Goal: Transaction & Acquisition: Purchase product/service

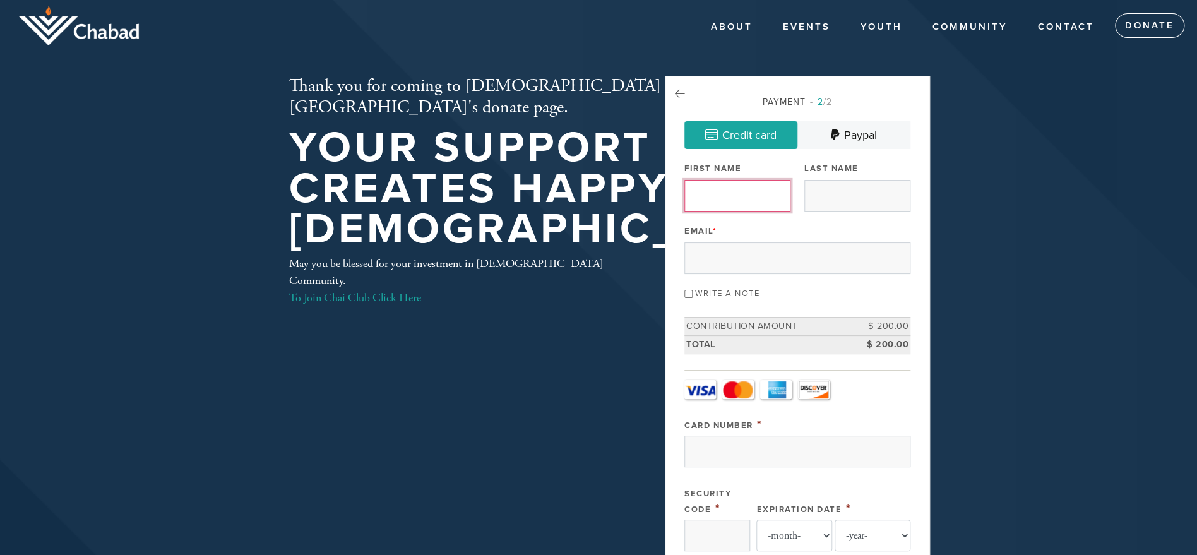
click at [749, 184] on input "First Name" at bounding box center [737, 196] width 106 height 32
type input "kobi"
click at [824, 190] on input "Last Name" at bounding box center [857, 196] width 106 height 32
type input "[PERSON_NAME]"
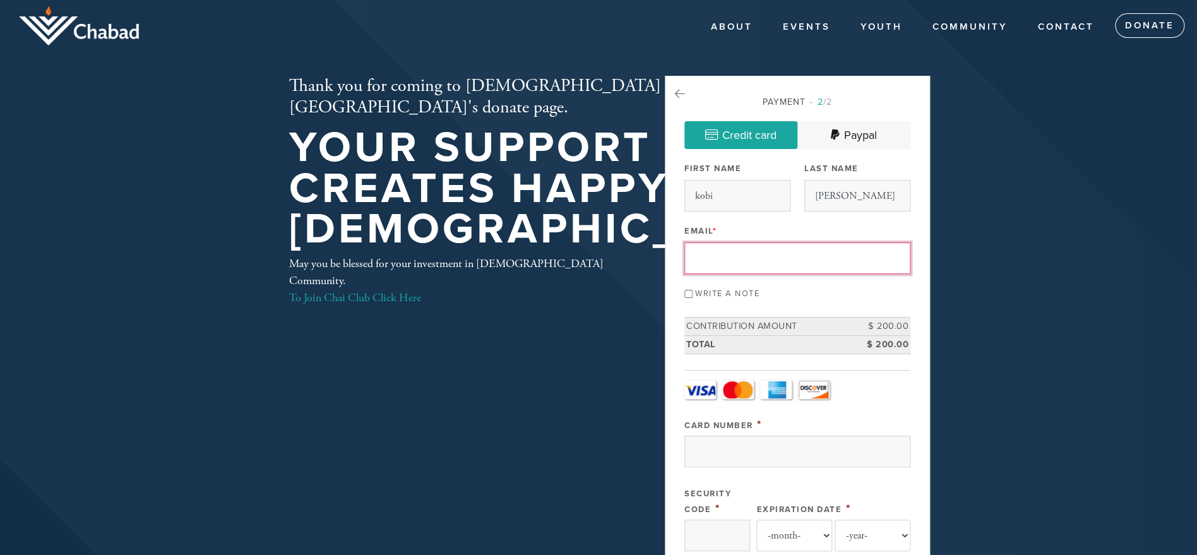
click at [811, 256] on input "Email *" at bounding box center [797, 258] width 226 height 32
type input "[EMAIL_ADDRESS][DOMAIN_NAME]"
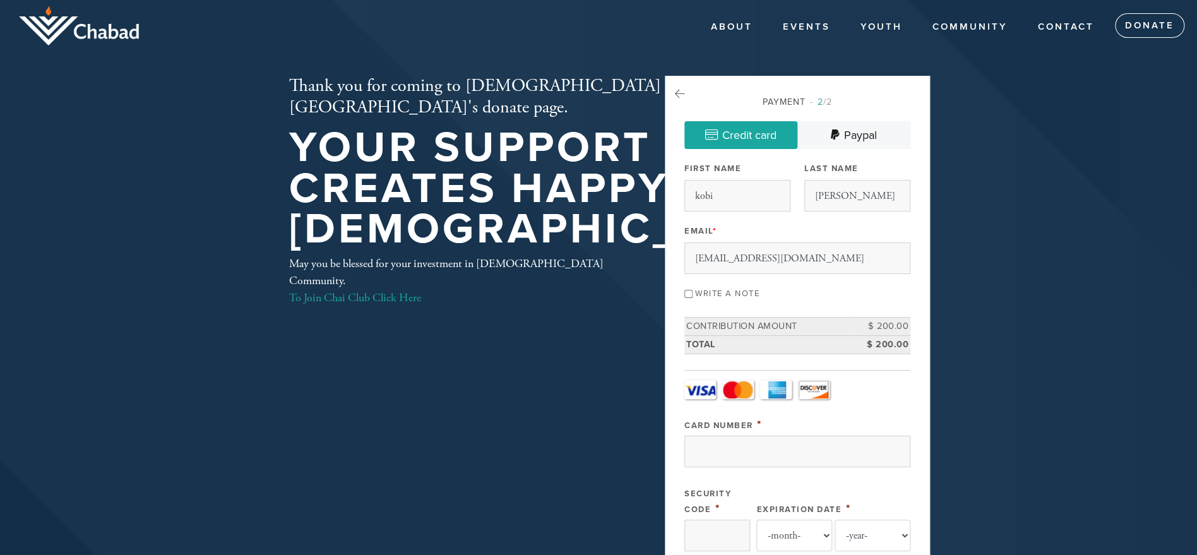
click at [876, 296] on div "Write a note" at bounding box center [797, 292] width 226 height 17
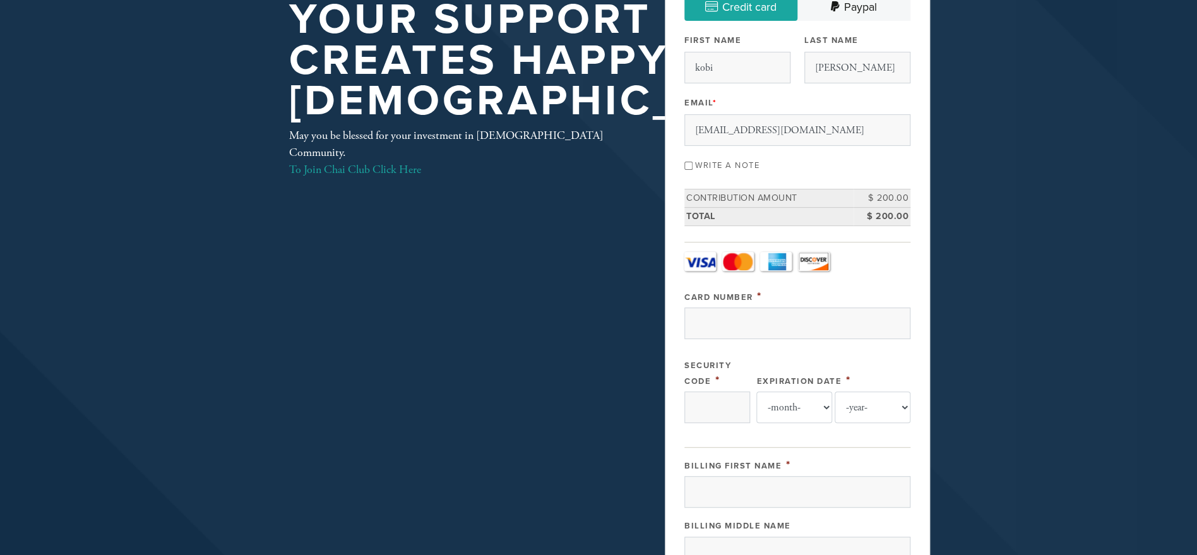
scroll to position [132, 0]
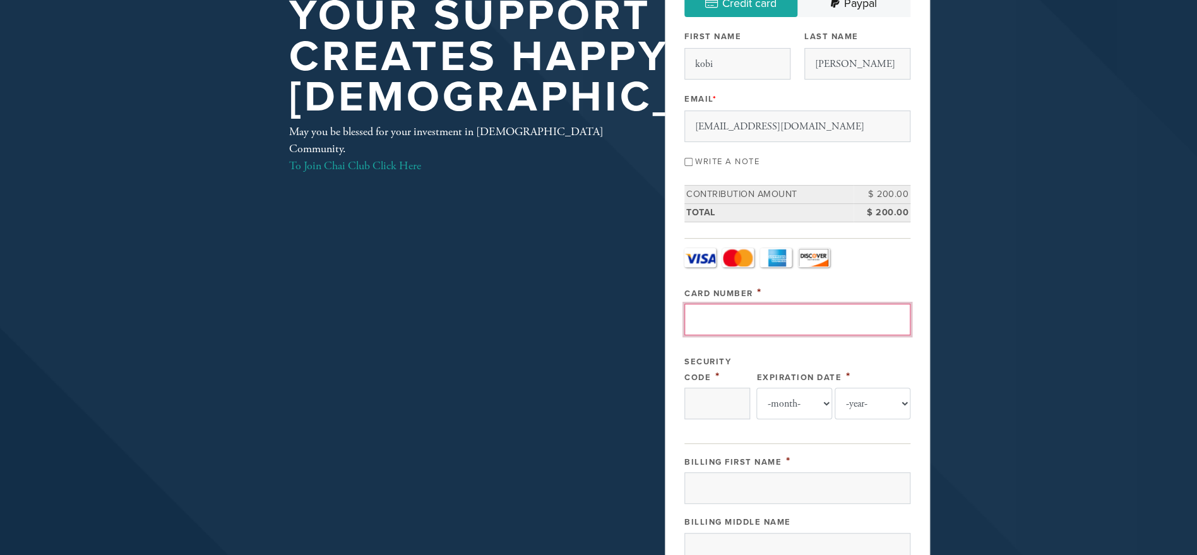
click at [704, 306] on input "Card Number" at bounding box center [797, 320] width 226 height 32
type input "4147"
click at [706, 408] on input "Security Code" at bounding box center [717, 404] width 66 height 32
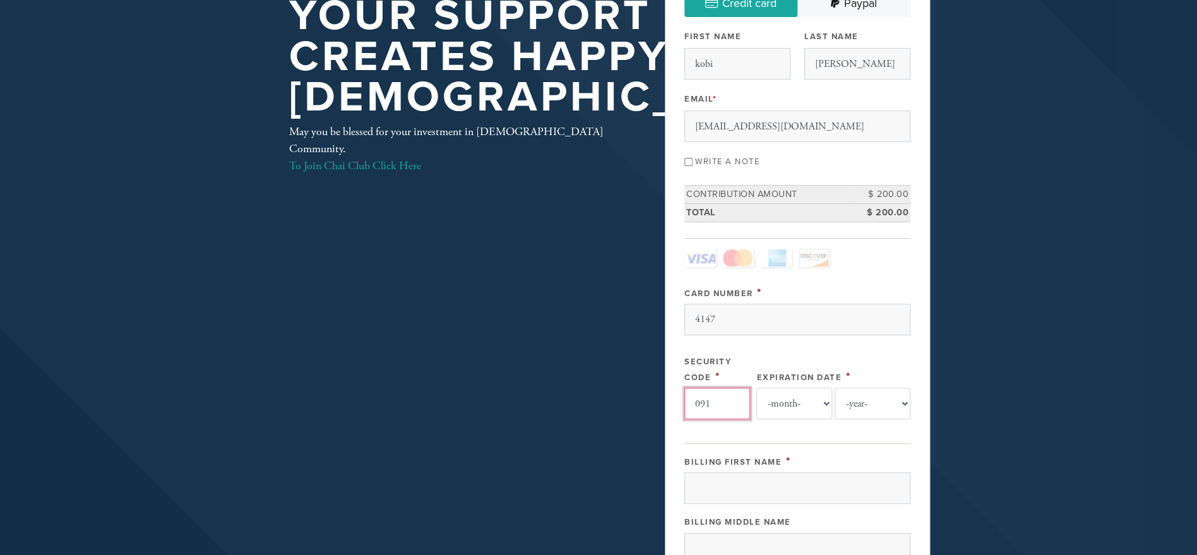
type input "091"
click at [773, 408] on select "-month- 01 02 03 04 05 06 07 08 09 10 11 12" at bounding box center [794, 404] width 76 height 32
select select "8"
click at [756, 388] on select "-month- 01 02 03 04 05 06 07 08 09 10 11 12" at bounding box center [794, 404] width 76 height 32
click at [862, 406] on select "-year- 2025 2026 2027 2028 2029 2030 2031 2032 2033 2034 2035" at bounding box center [873, 404] width 76 height 32
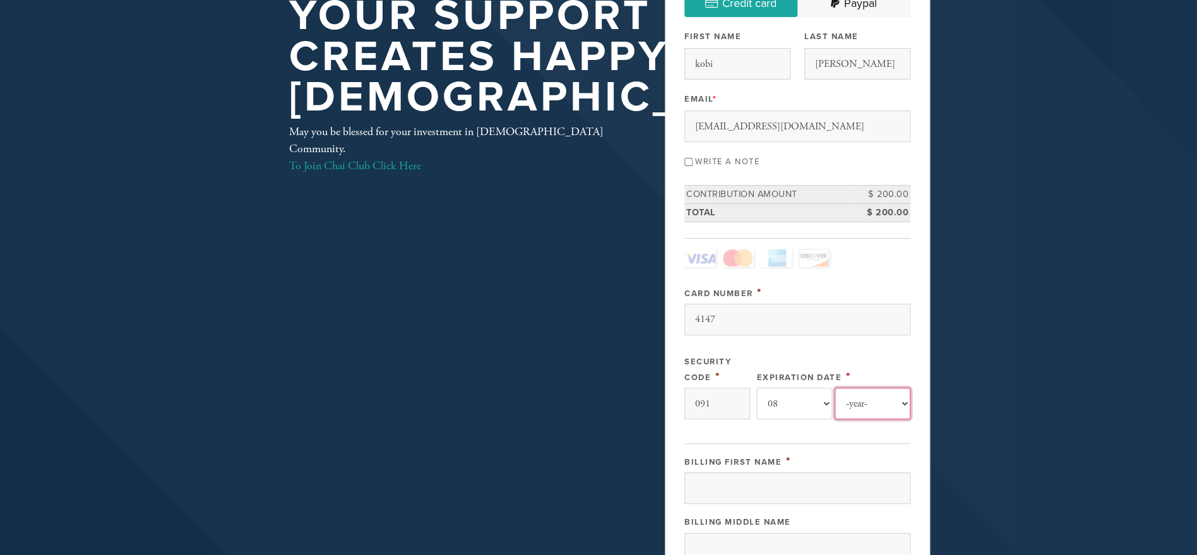
select select "2028"
click at [835, 388] on select "-year- 2025 2026 2027 2028 2029 2030 2031 2032 2033 2034 2035" at bounding box center [873, 404] width 76 height 32
click at [872, 484] on input "Billing First Name" at bounding box center [797, 488] width 226 height 32
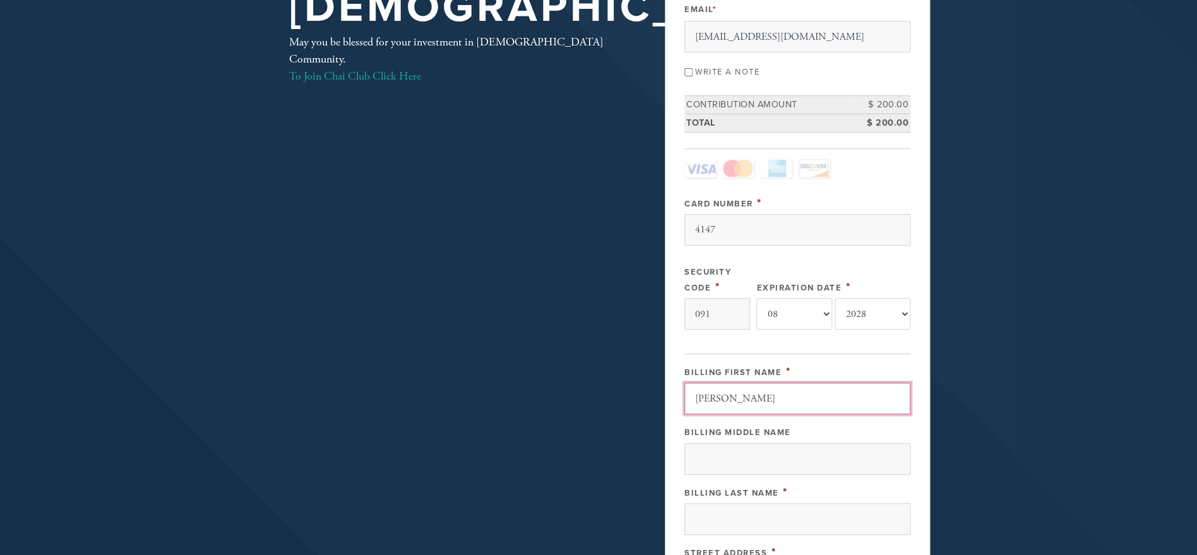
scroll to position [223, 0]
type input "[PERSON_NAME]"
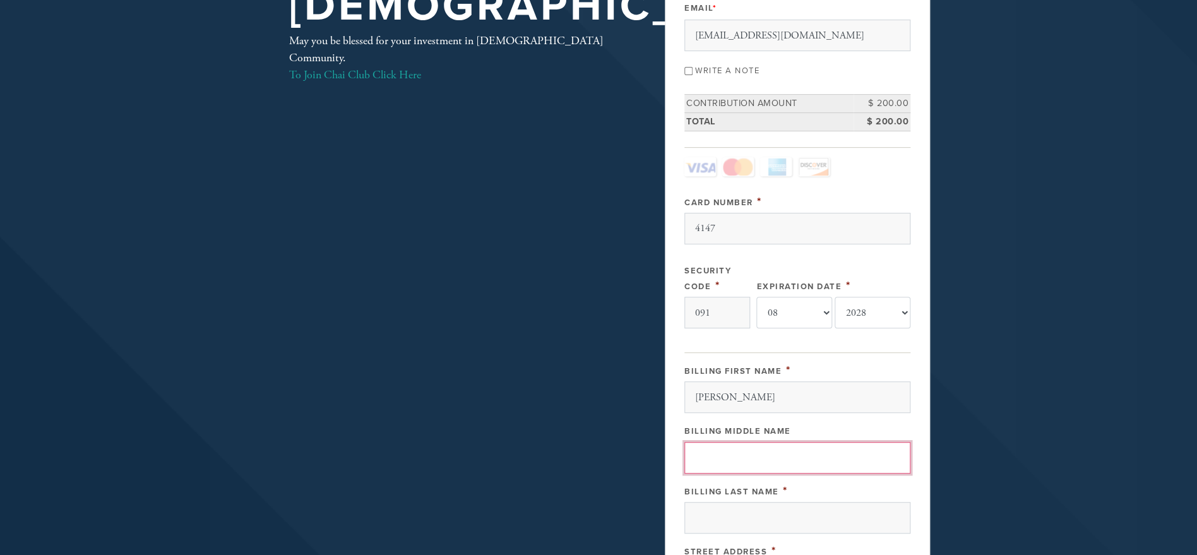
click at [876, 458] on input "Billing Middle Name" at bounding box center [797, 458] width 226 height 32
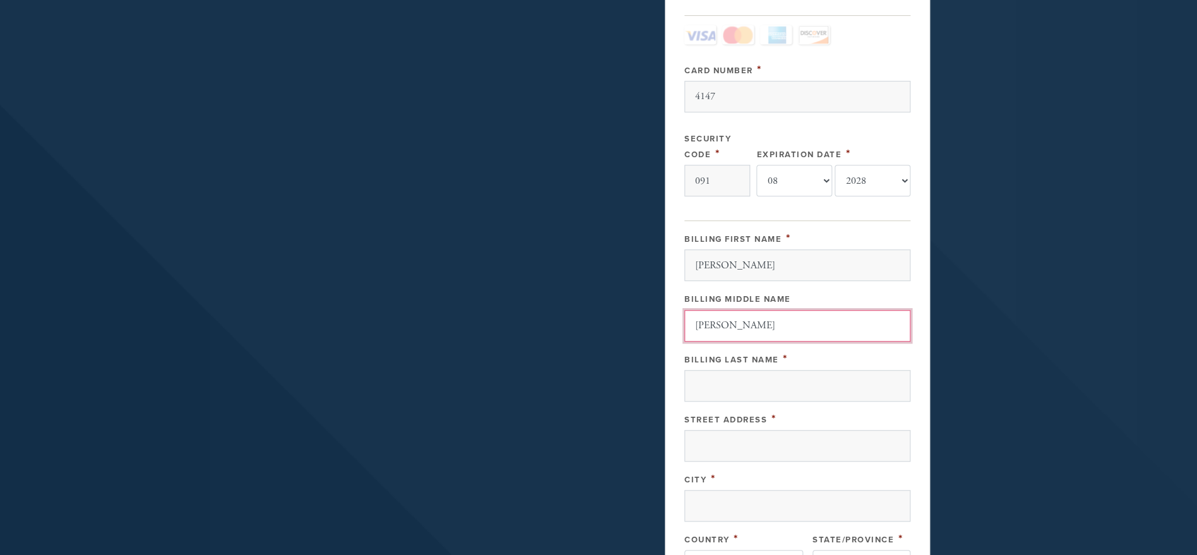
scroll to position [358, 0]
type input "s"
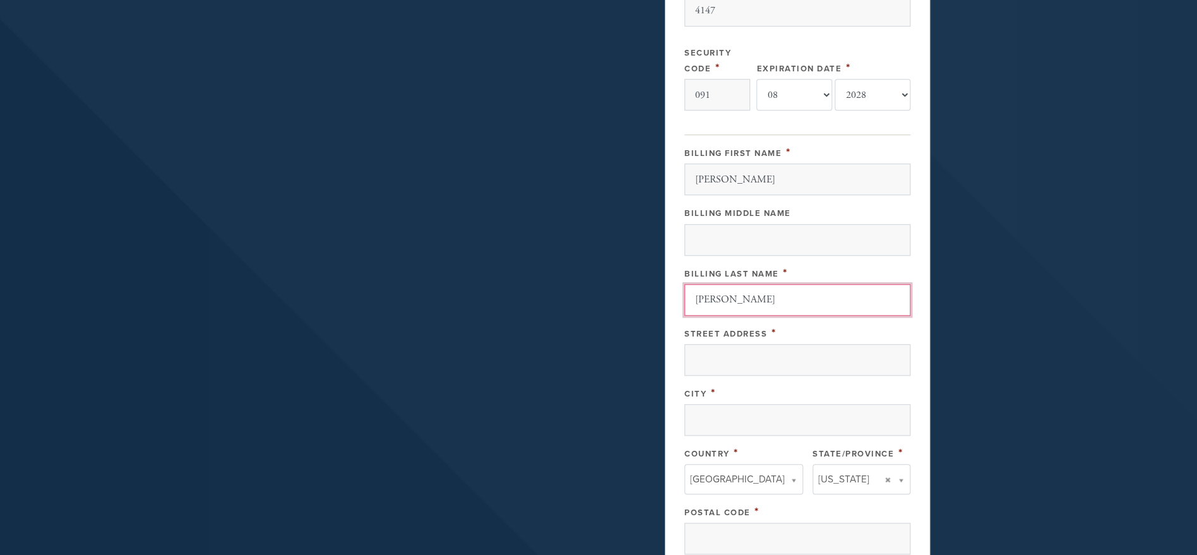
scroll to position [446, 0]
type input "[PERSON_NAME]"
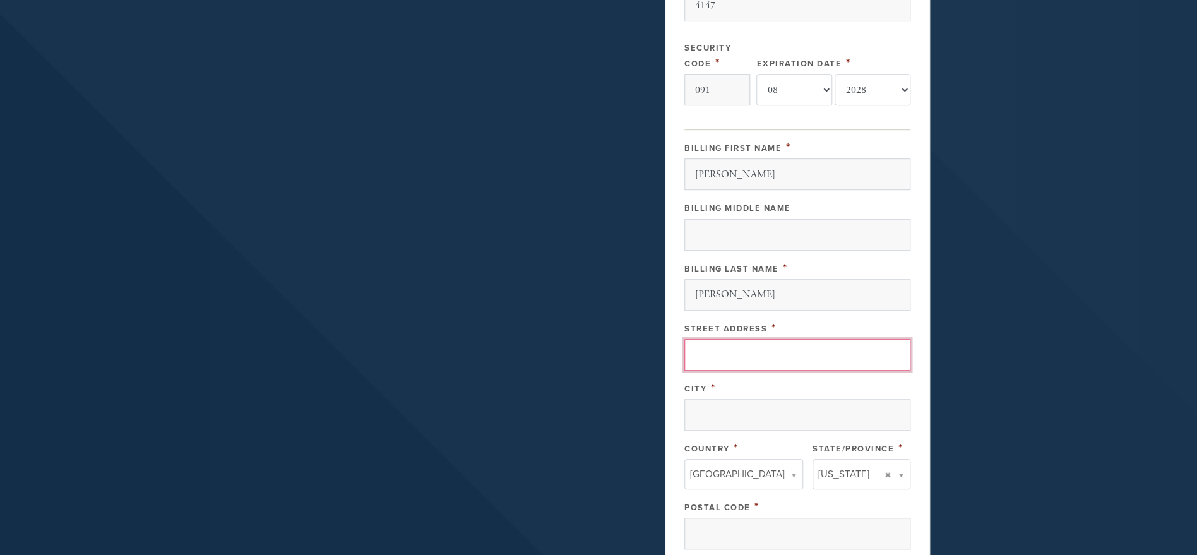
click at [699, 354] on input "Street Address" at bounding box center [797, 355] width 226 height 32
type input "379 Drake ct"
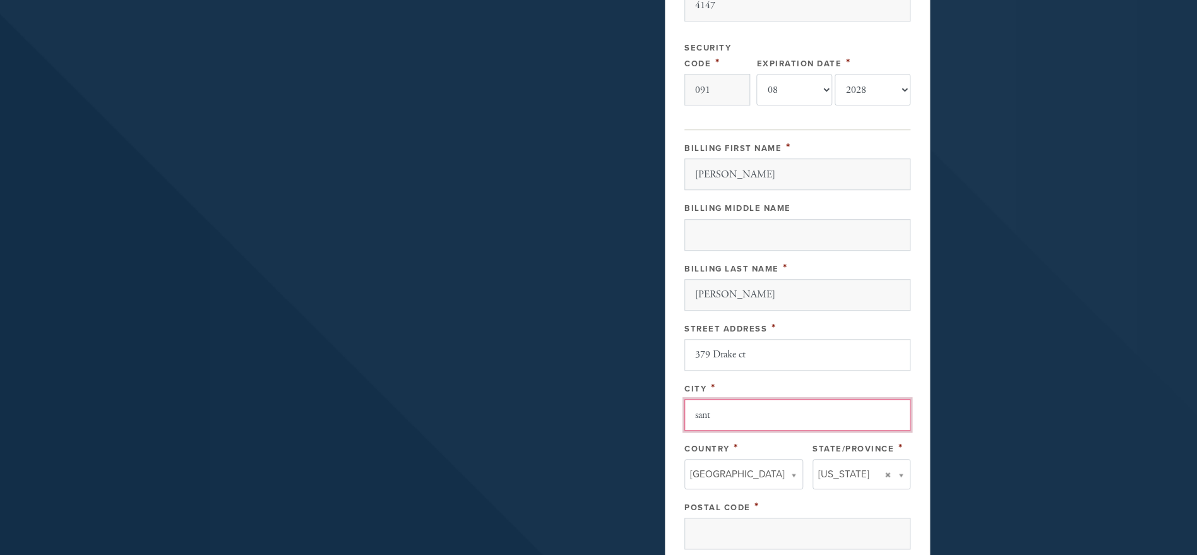
type input "santa"
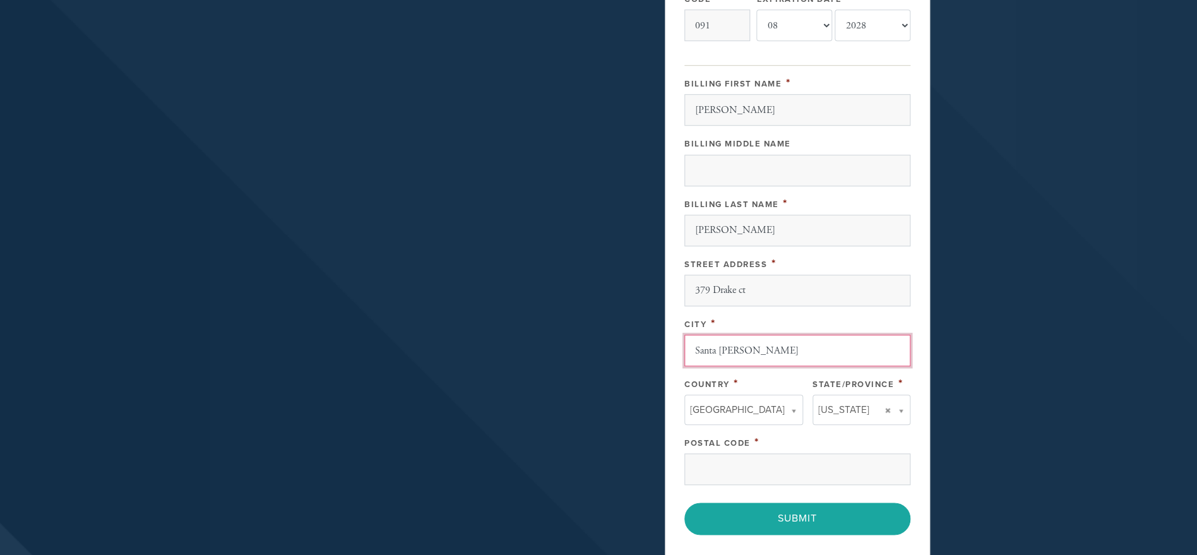
scroll to position [512, 0]
type input "Santa [PERSON_NAME]"
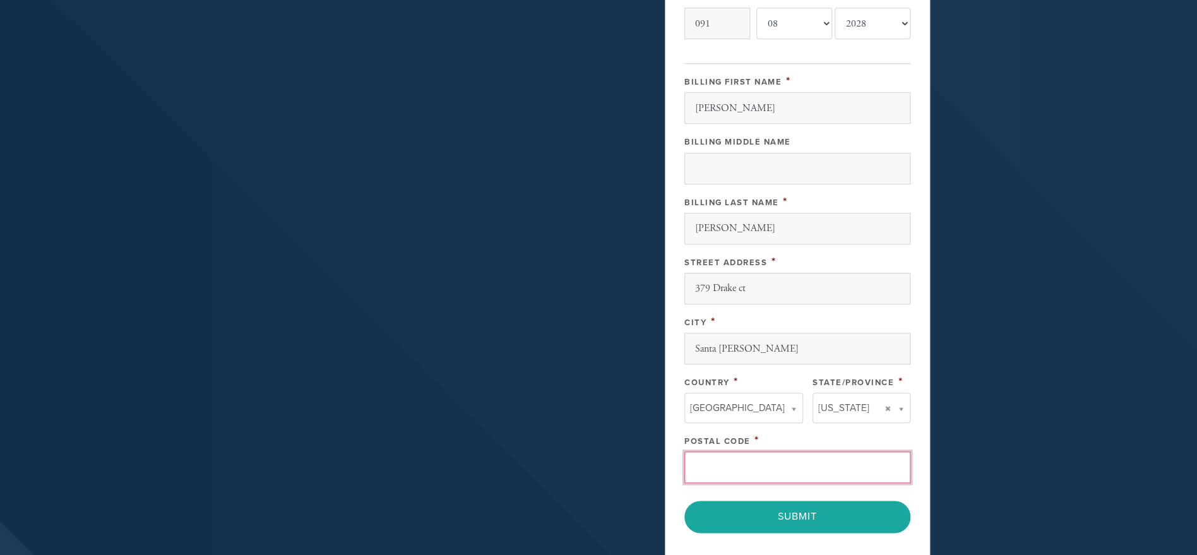
click at [812, 473] on input "Postal Code" at bounding box center [797, 467] width 226 height 32
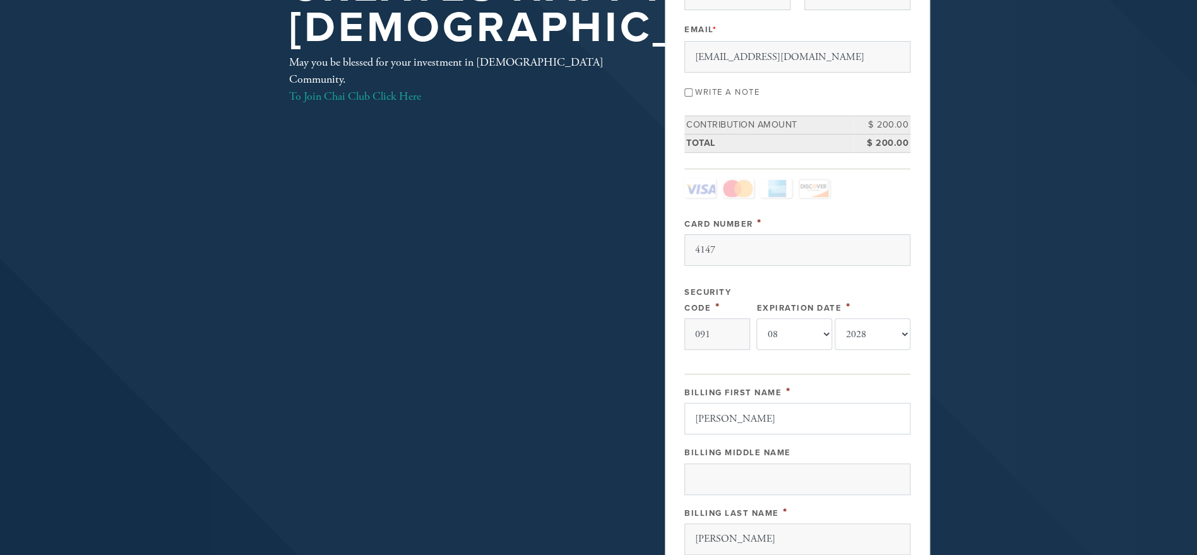
scroll to position [159, 0]
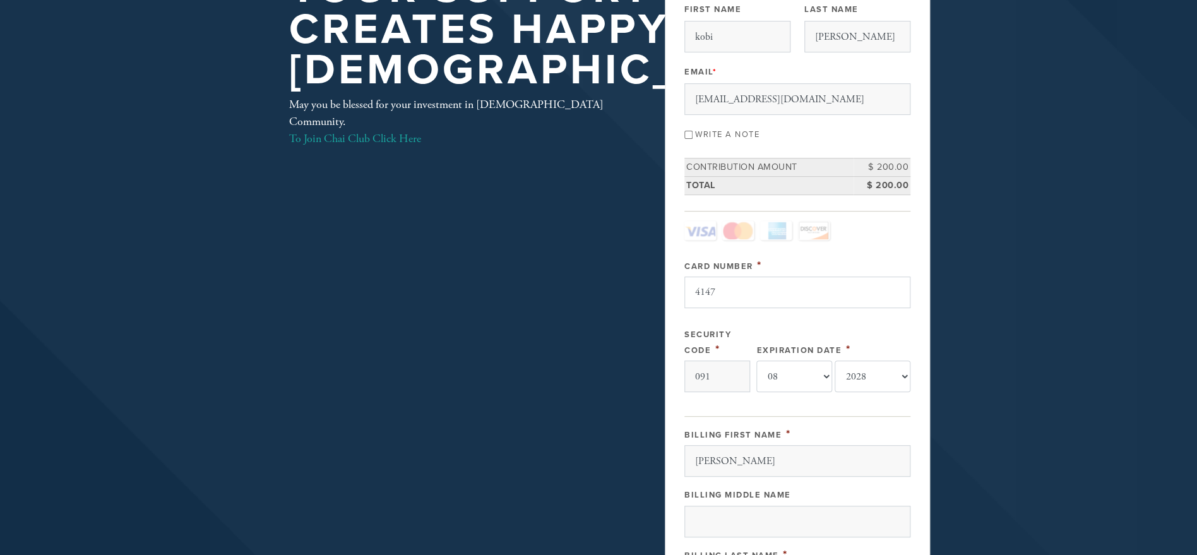
type input "95051"
click at [782, 285] on input "4147" at bounding box center [797, 293] width 226 height 32
click at [748, 298] on input "4147" at bounding box center [797, 293] width 226 height 32
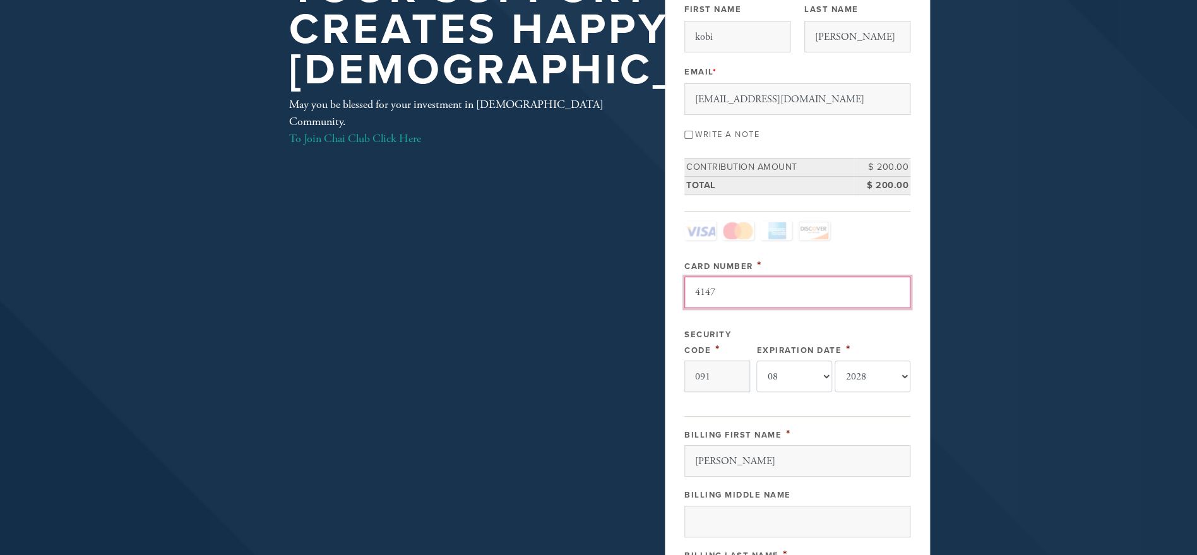
paste input "183091301523"
type input "[CREDIT_CARD_NUMBER]"
click at [741, 326] on div "Security Code *" at bounding box center [717, 342] width 66 height 32
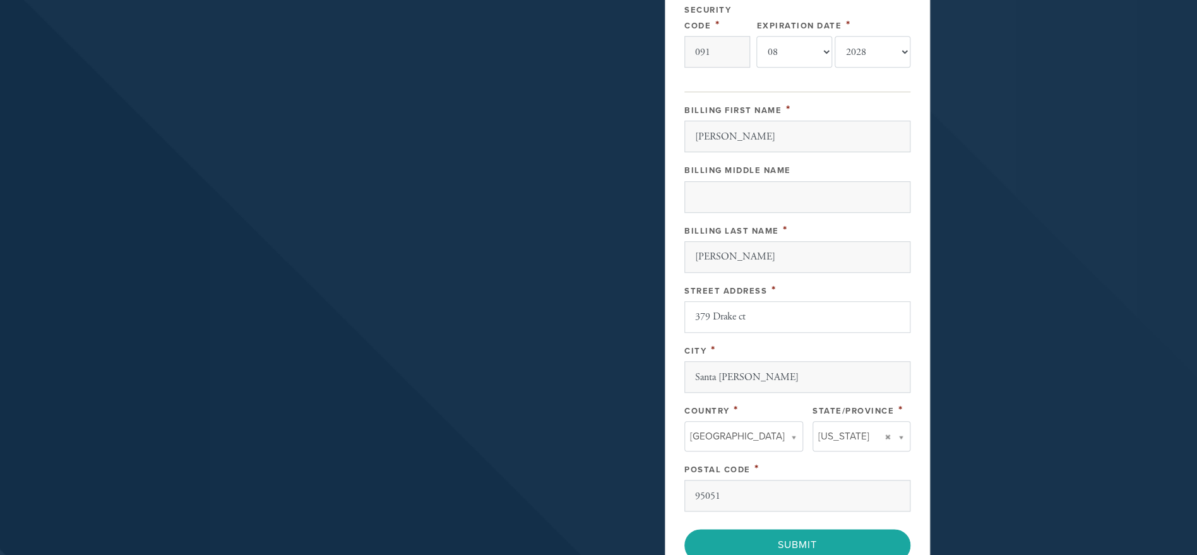
scroll to position [507, 0]
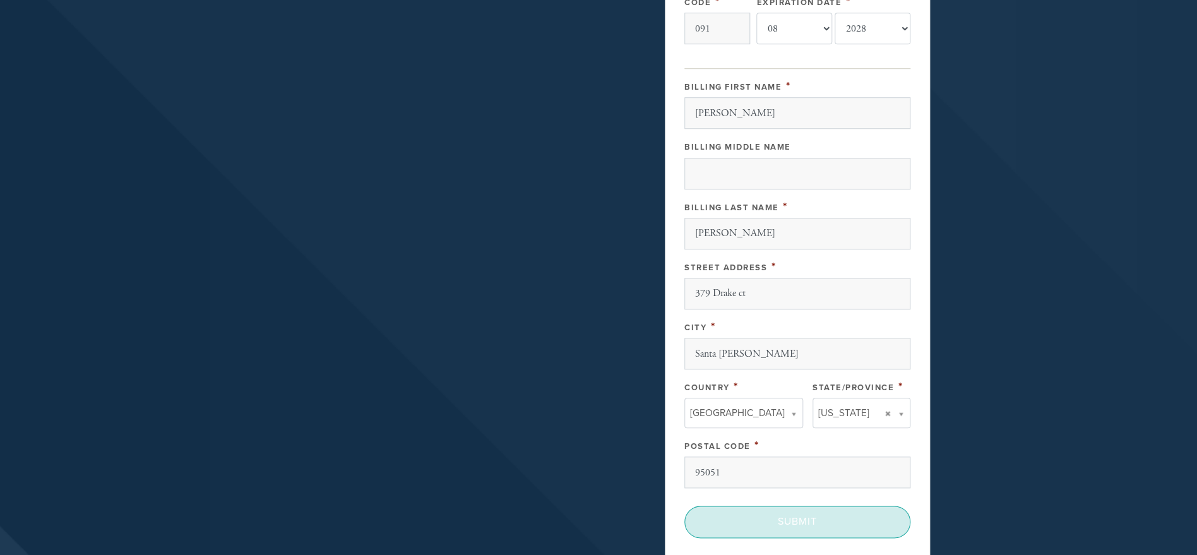
click at [800, 514] on input "Submit" at bounding box center [797, 522] width 226 height 32
